Goal: Check status: Check status

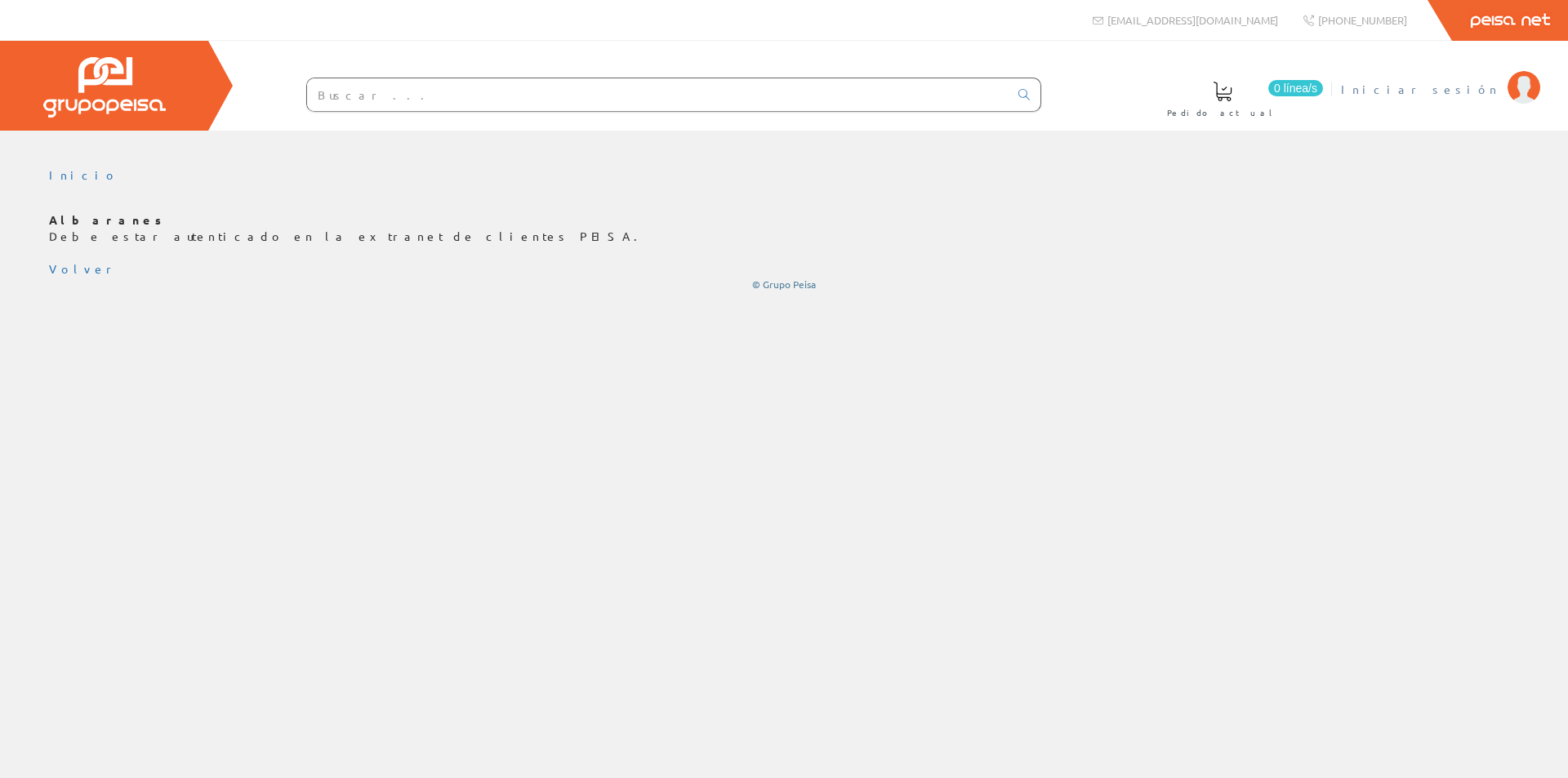
click at [1464, 82] on span "Iniciar sesión" at bounding box center [1420, 88] width 158 height 17
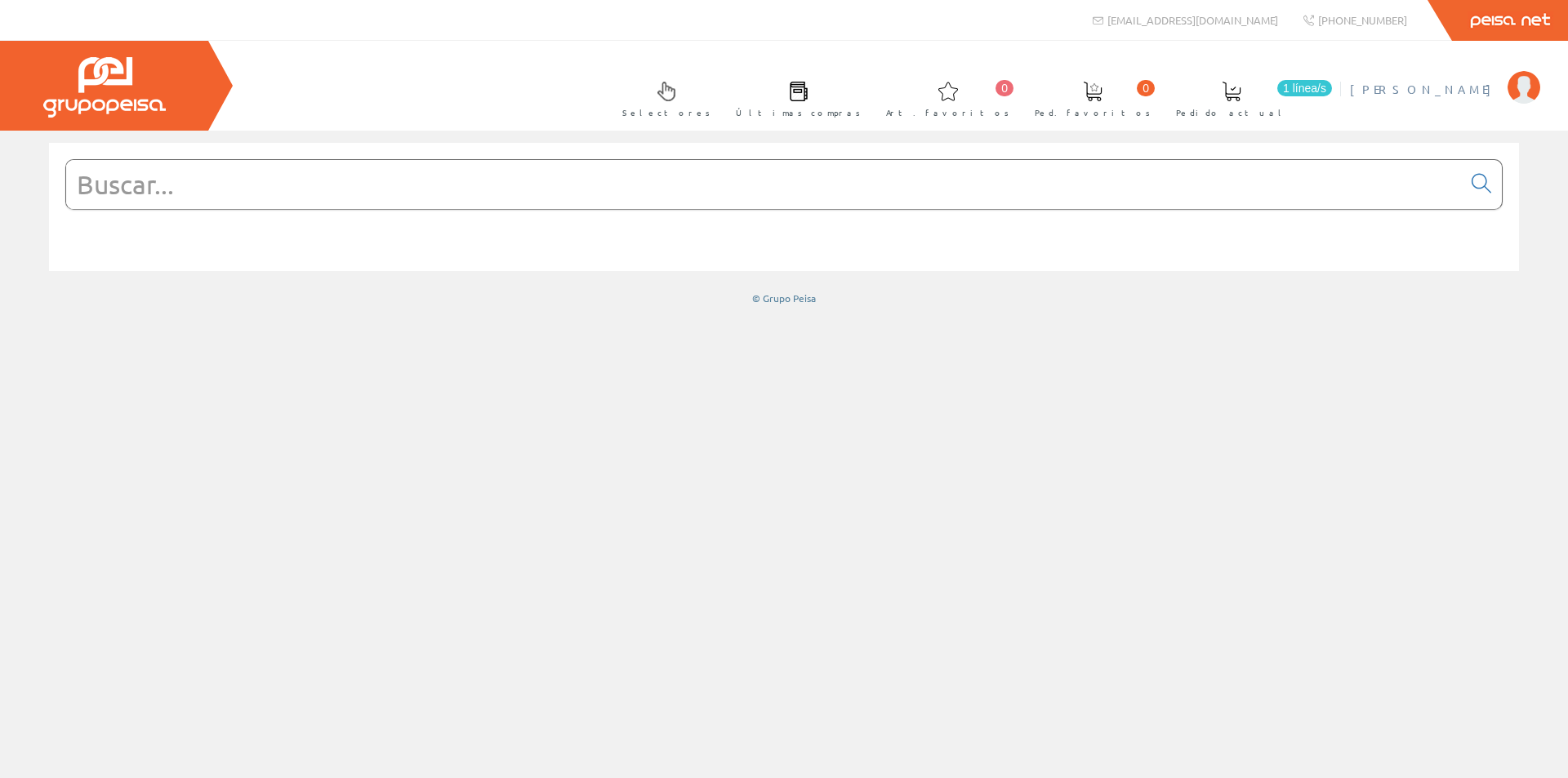
click at [1487, 84] on span "Jose Talens" at bounding box center [1425, 88] width 149 height 17
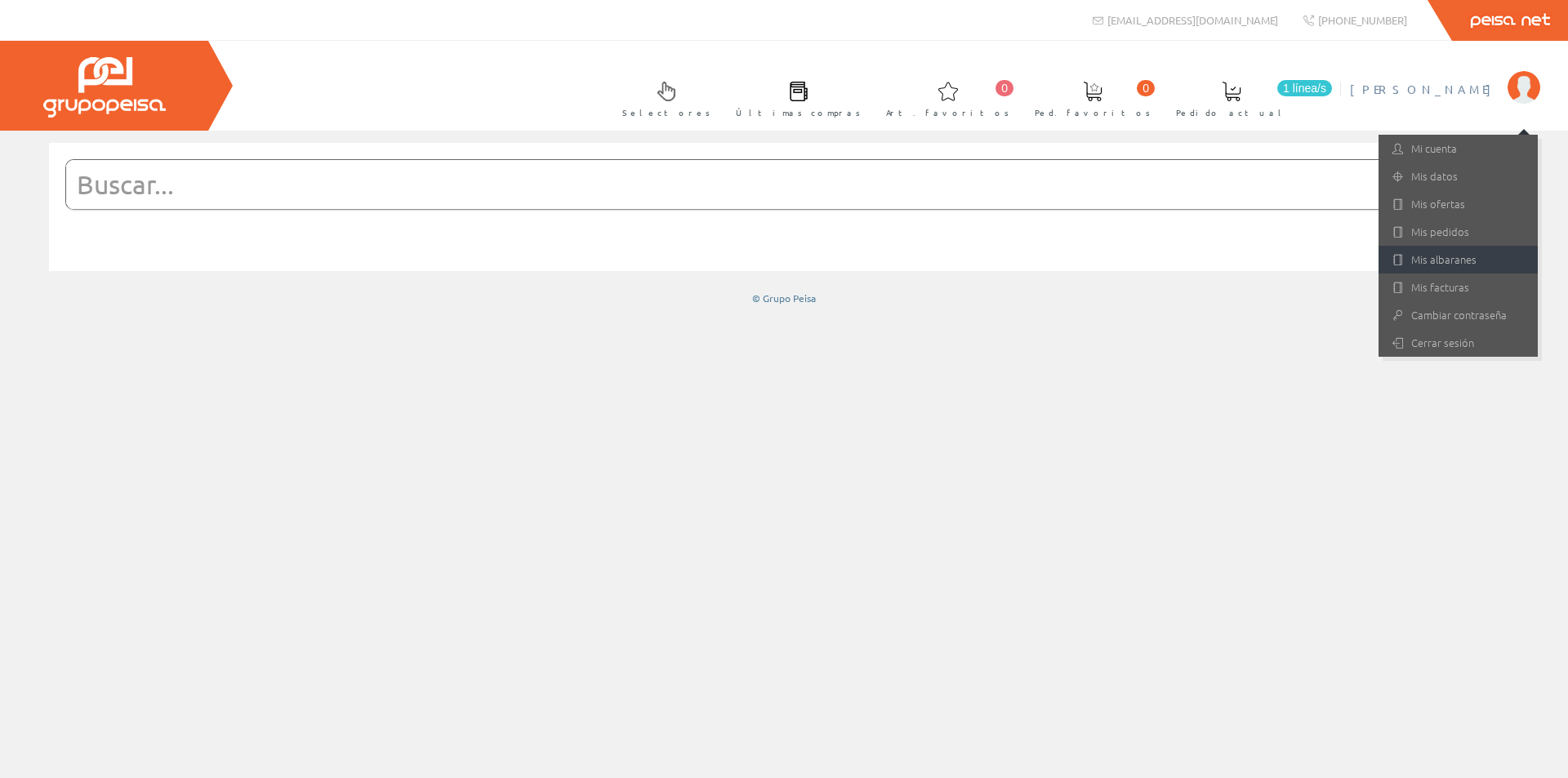
click at [1425, 257] on link "Mis albaranes" at bounding box center [1458, 259] width 159 height 28
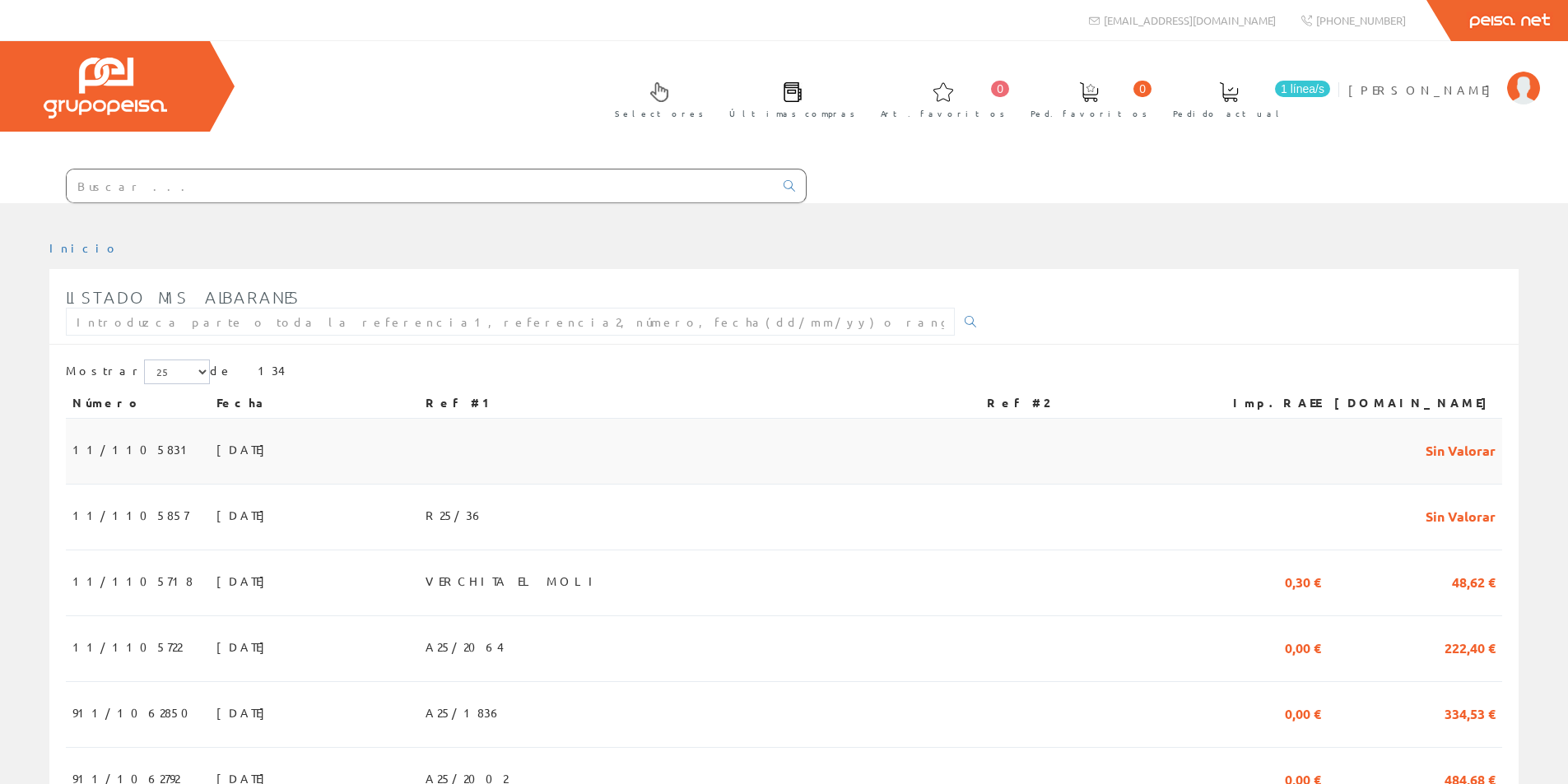
click at [217, 443] on span "30/09/2025" at bounding box center [245, 449] width 56 height 28
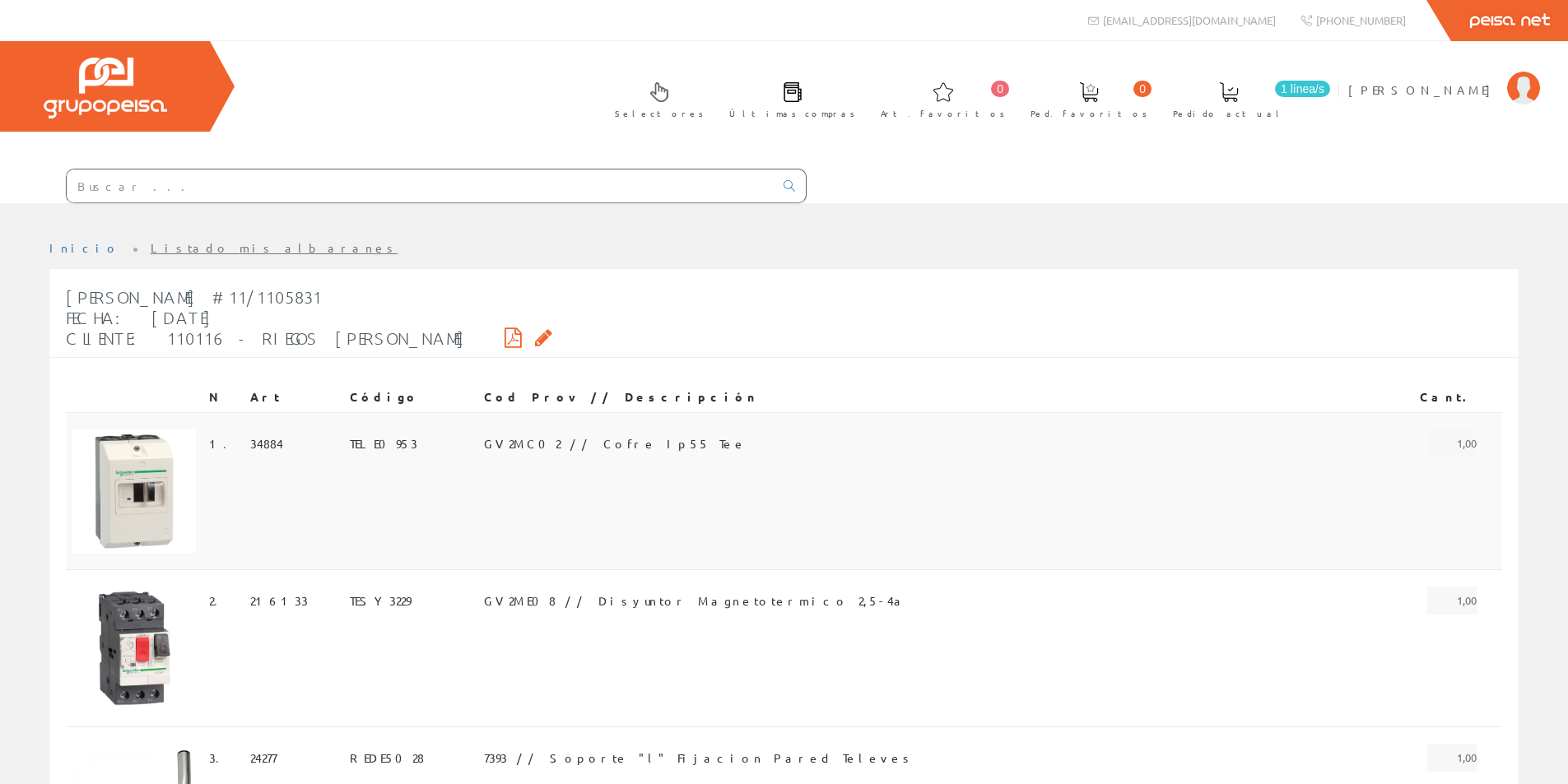
click at [569, 441] on span "GV2MC02 // Cofre Ip55 Tee" at bounding box center [615, 443] width 262 height 28
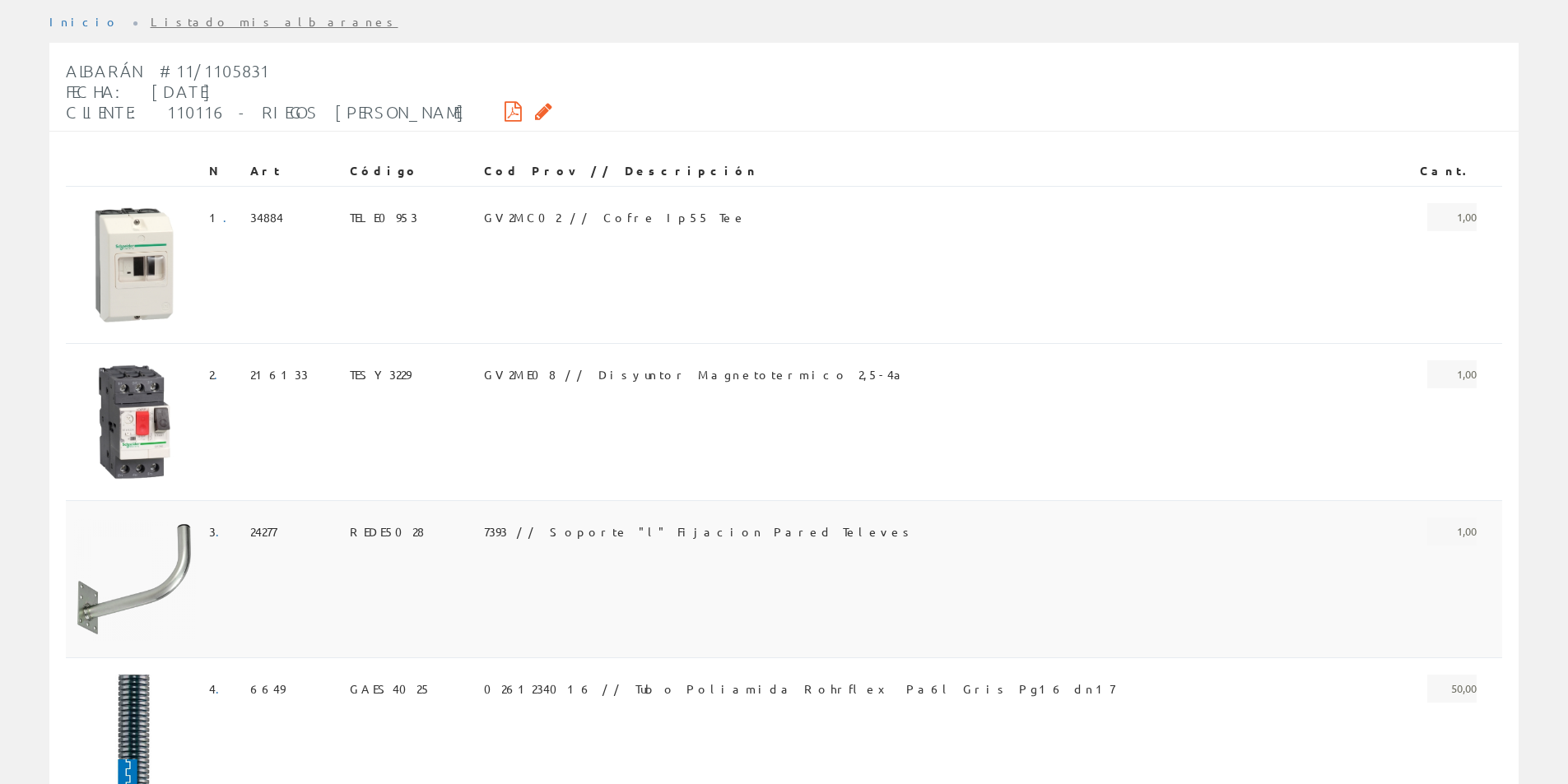
scroll to position [330, 0]
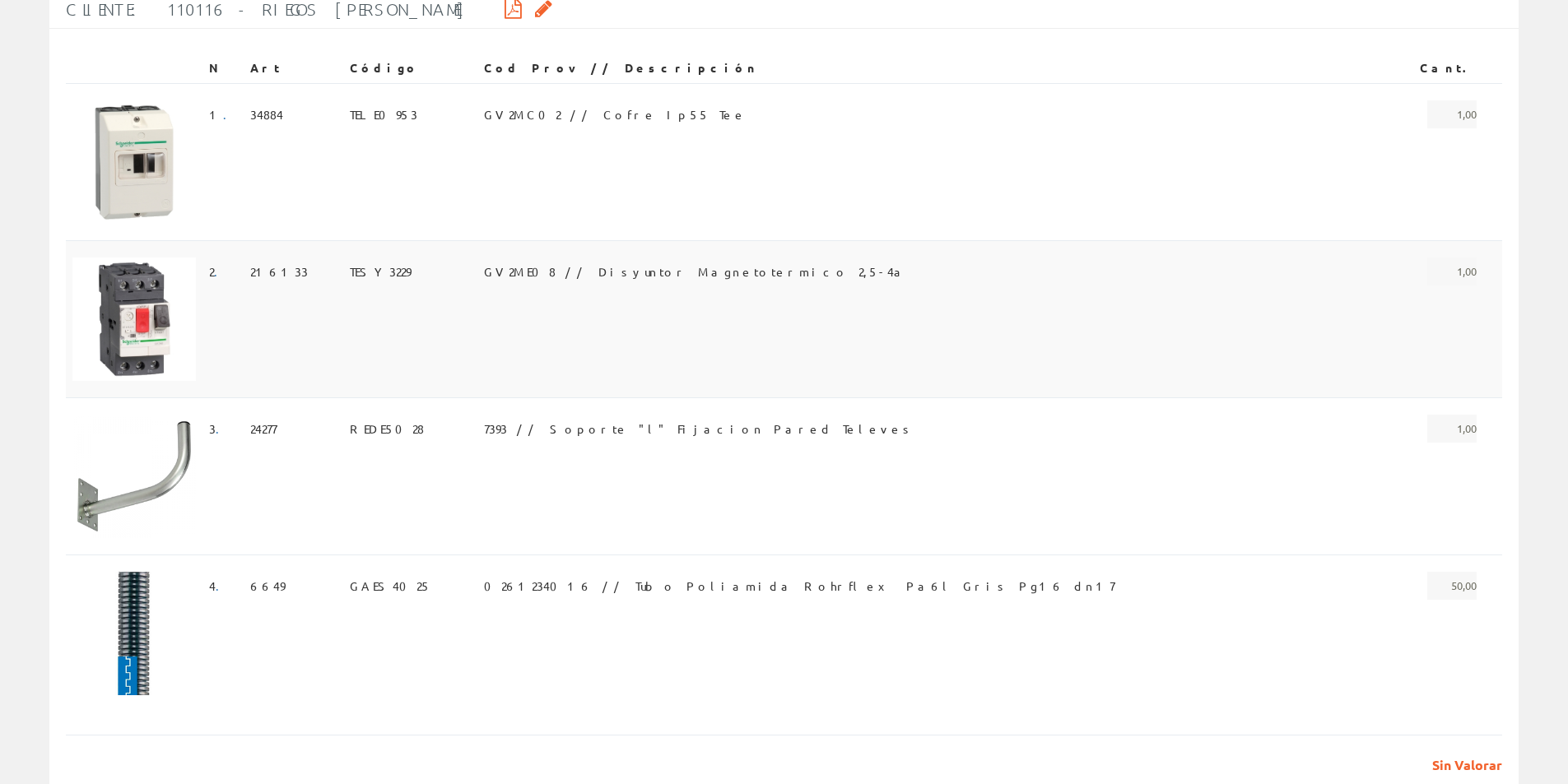
click at [588, 271] on span "GV2ME08 // Disyuntor Magnetotermico 2,5-4a" at bounding box center [695, 271] width 423 height 28
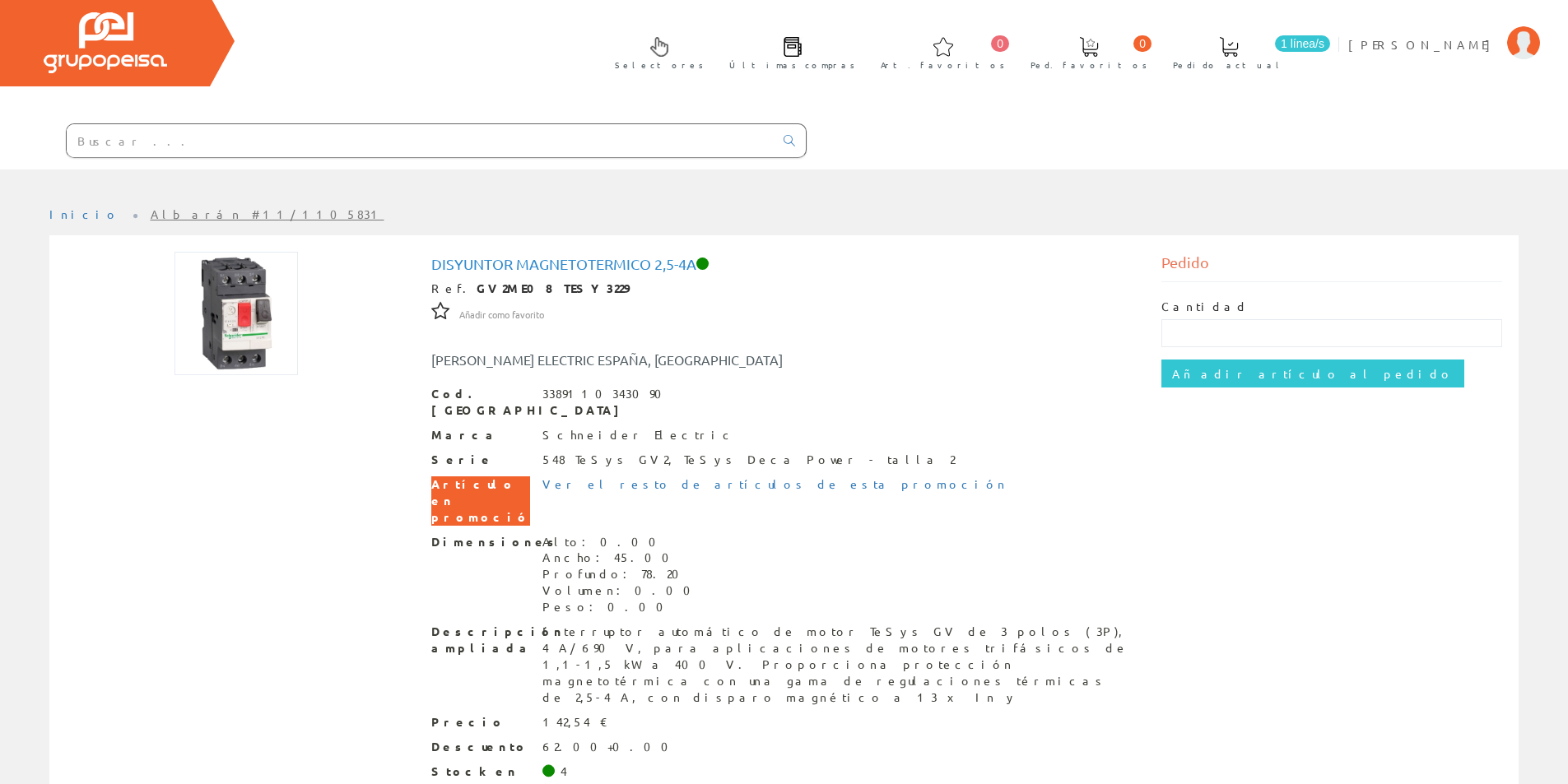
scroll to position [87, 0]
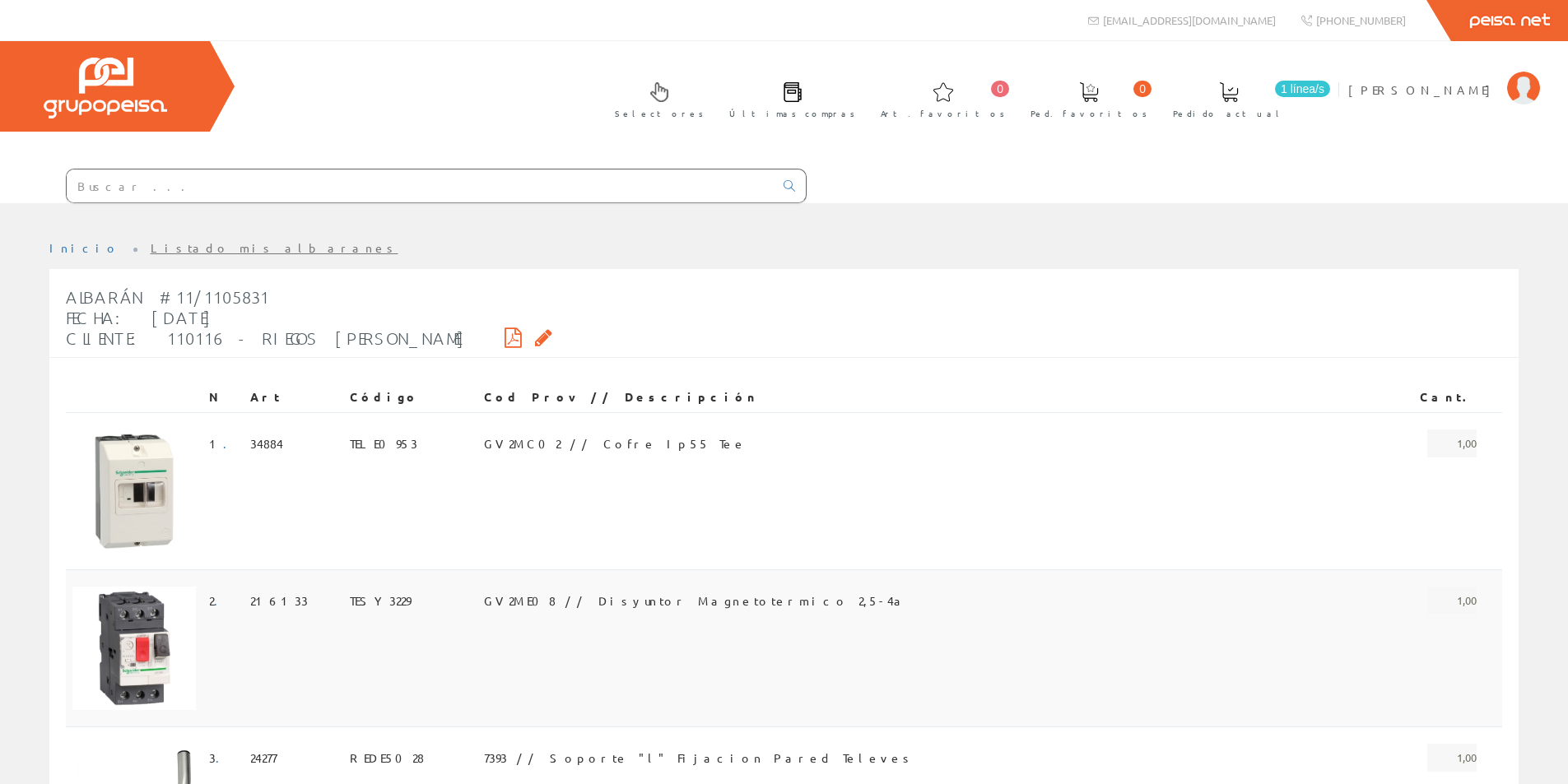
scroll to position [290, 0]
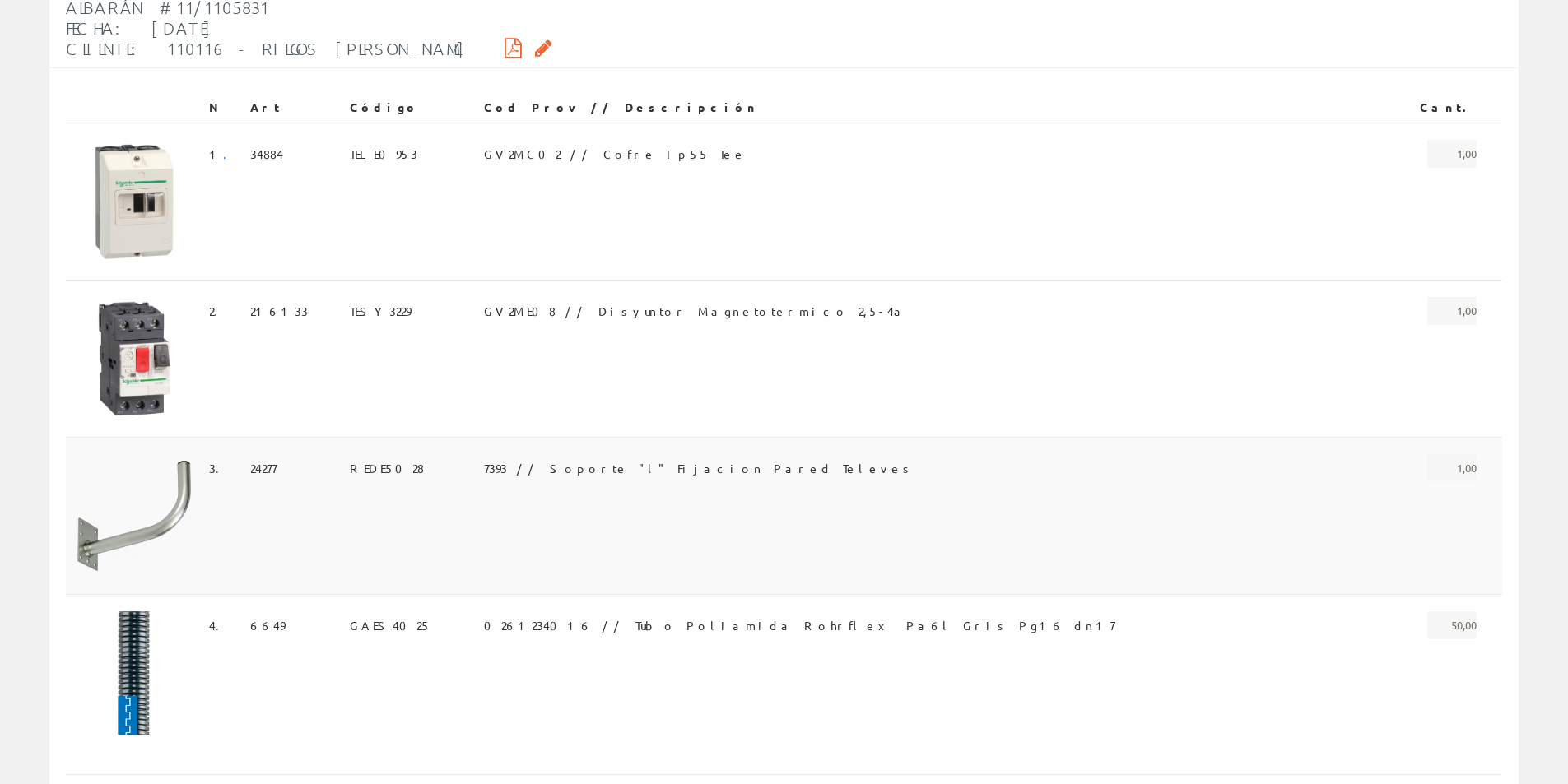
click at [573, 461] on span "7393 // Soporte "l" Fijacion Pared Televes" at bounding box center [699, 468] width 431 height 28
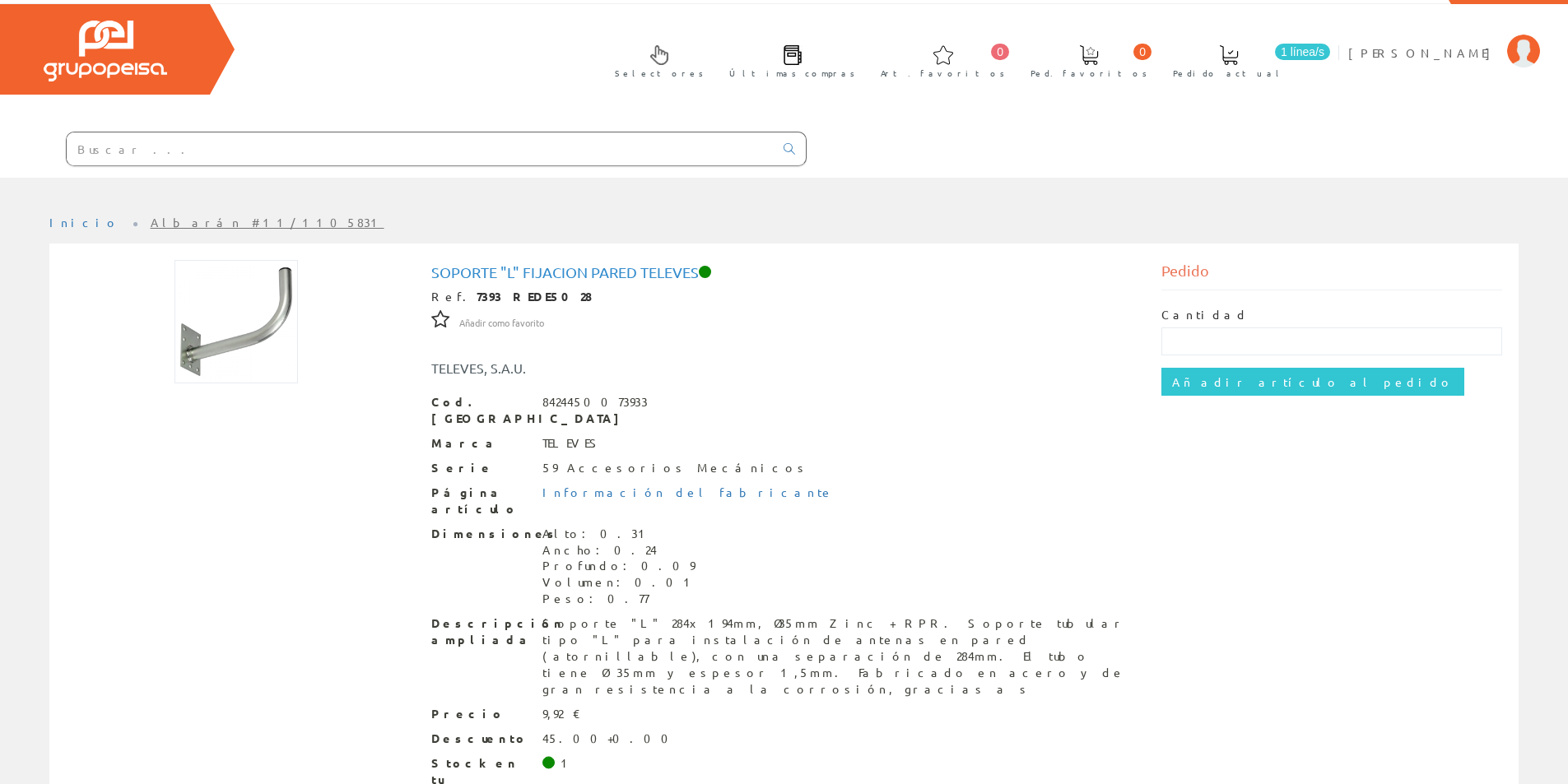
scroll to position [70, 0]
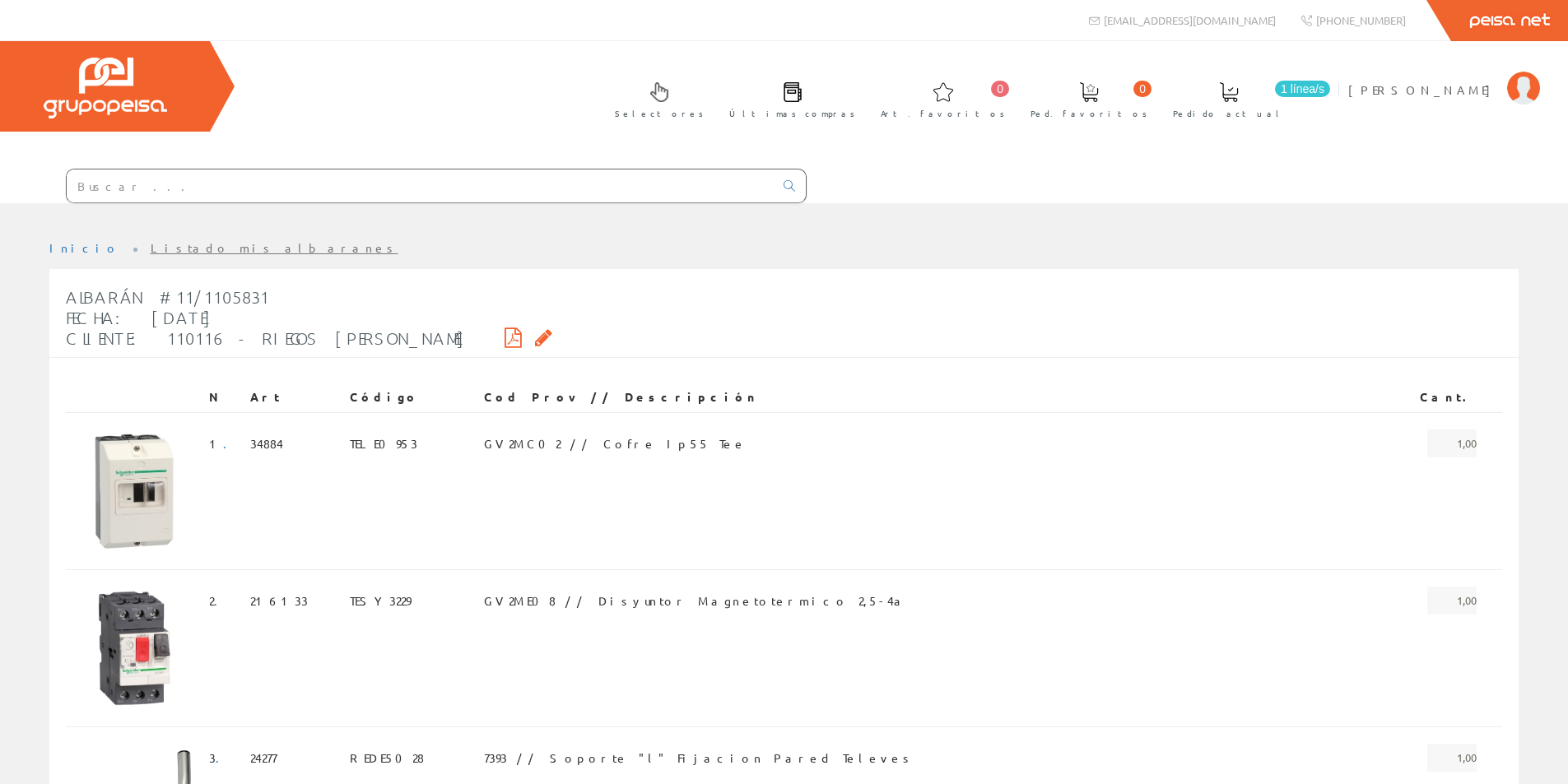
scroll to position [290, 0]
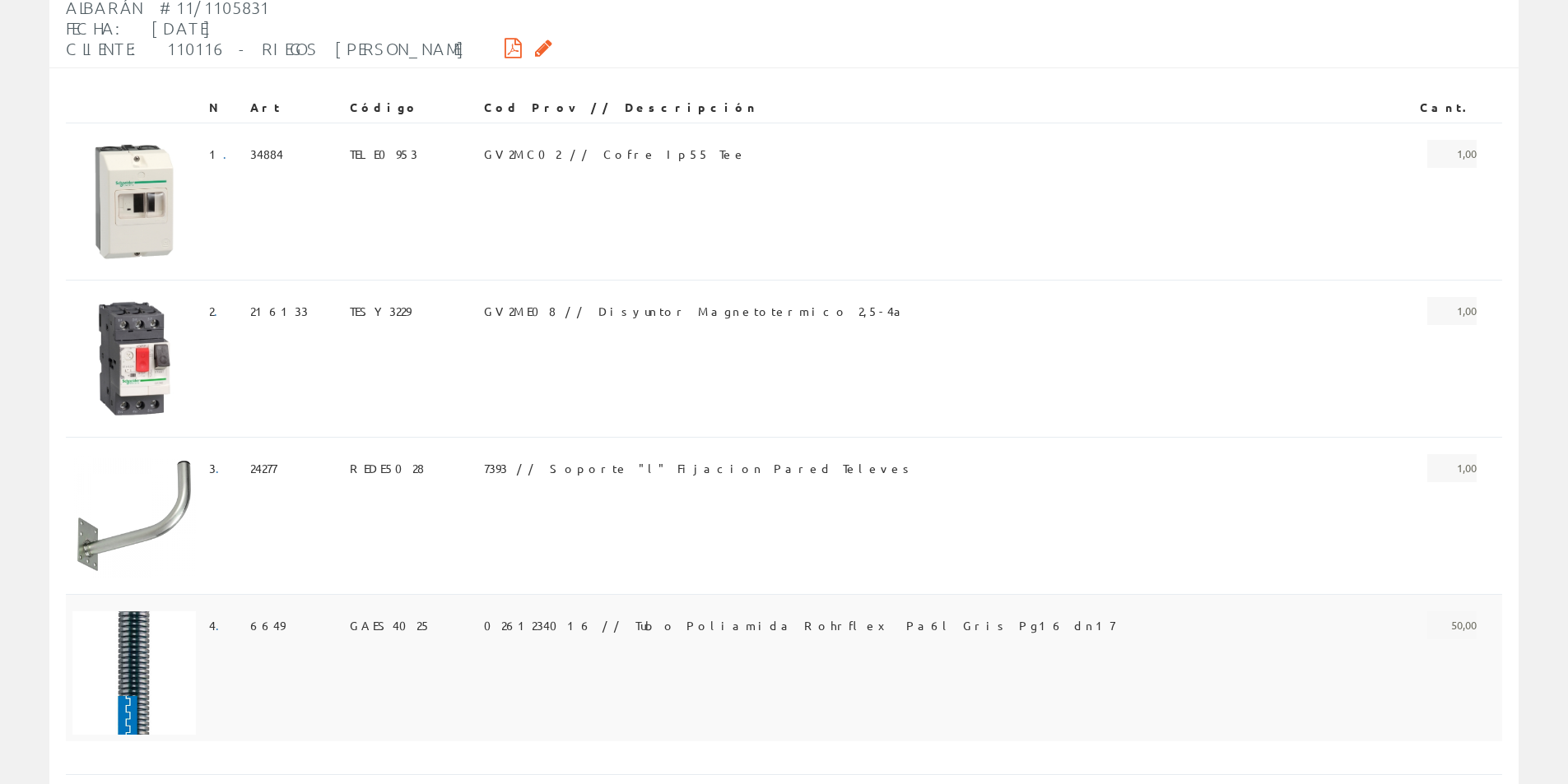
click at [650, 632] on span "0261234016 // Tubo Poliamida Rohrflex Pa6l Gris Pg16 dn17" at bounding box center [799, 626] width 631 height 28
